Goal: Task Accomplishment & Management: Use online tool/utility

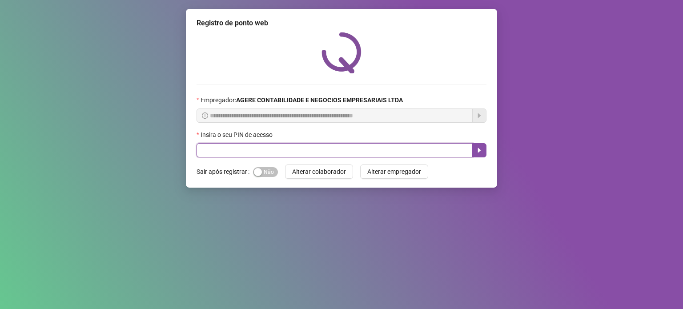
click at [258, 152] on input "text" at bounding box center [334, 150] width 276 height 14
type input "*****"
click at [482, 154] on button "button" at bounding box center [479, 150] width 14 height 14
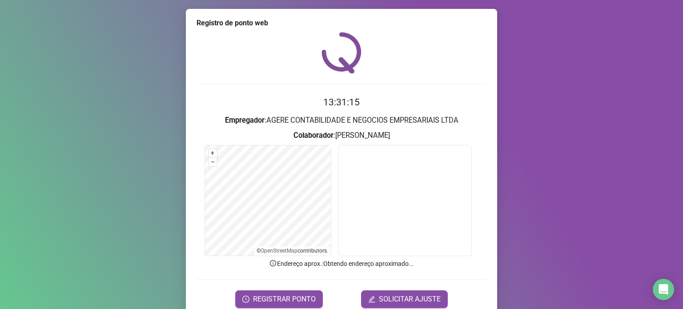
scroll to position [37, 0]
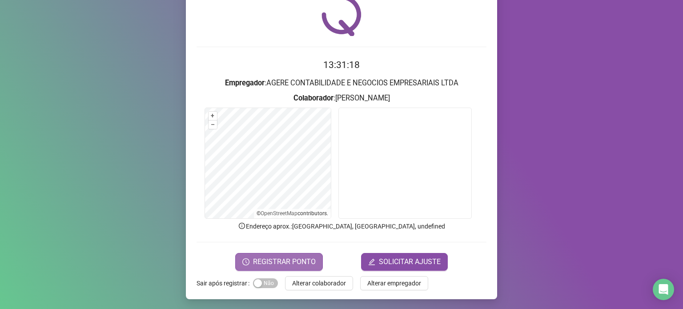
click at [292, 261] on span "REGISTRAR PONTO" at bounding box center [284, 261] width 63 height 11
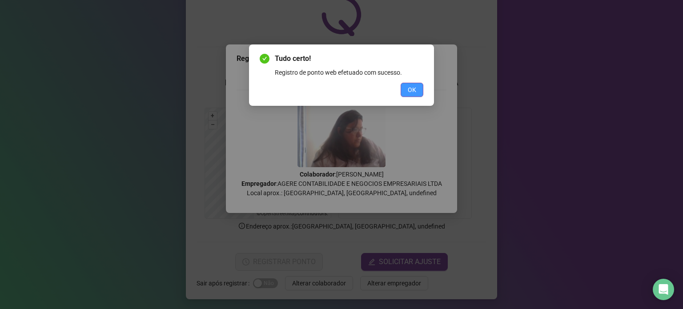
click at [412, 85] on span "OK" at bounding box center [412, 90] width 8 height 10
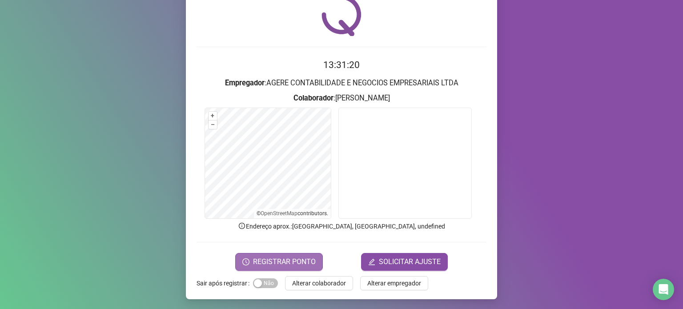
click at [295, 263] on span "REGISTRAR PONTO" at bounding box center [284, 261] width 63 height 11
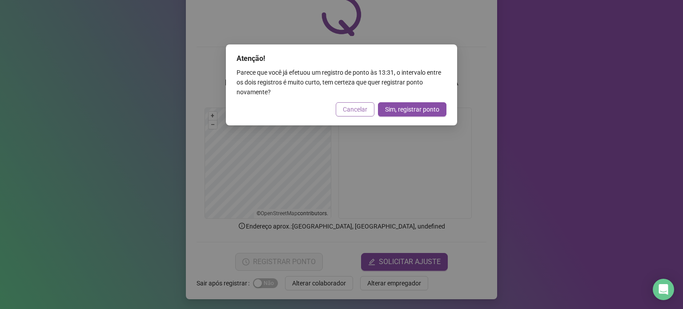
click at [359, 110] on span "Cancelar" at bounding box center [355, 109] width 24 height 10
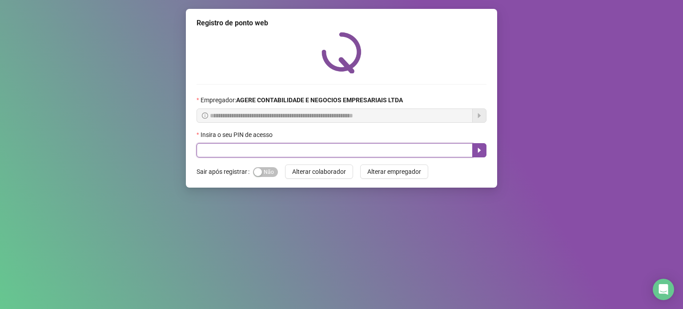
click at [272, 149] on input "text" at bounding box center [334, 150] width 276 height 14
type input "*****"
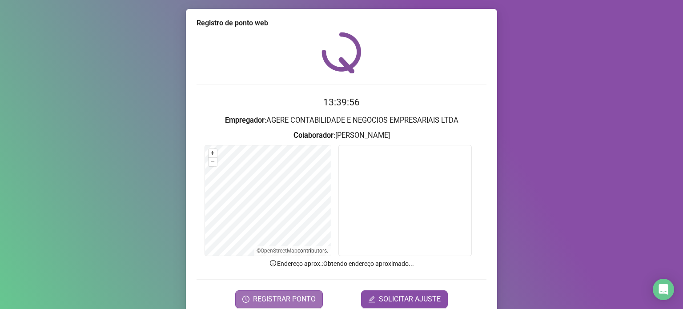
click at [304, 296] on span "REGISTRAR PONTO" at bounding box center [284, 299] width 63 height 11
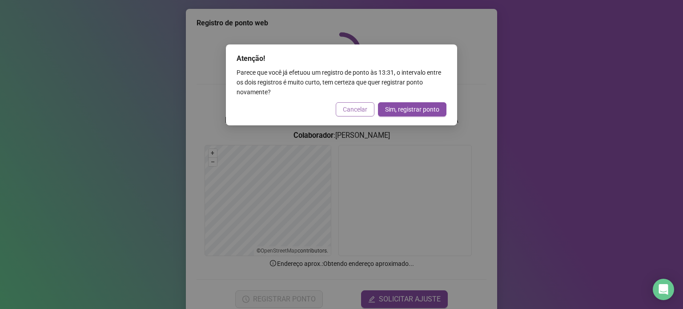
click at [363, 111] on span "Cancelar" at bounding box center [355, 109] width 24 height 10
